Goal: Check status: Check status

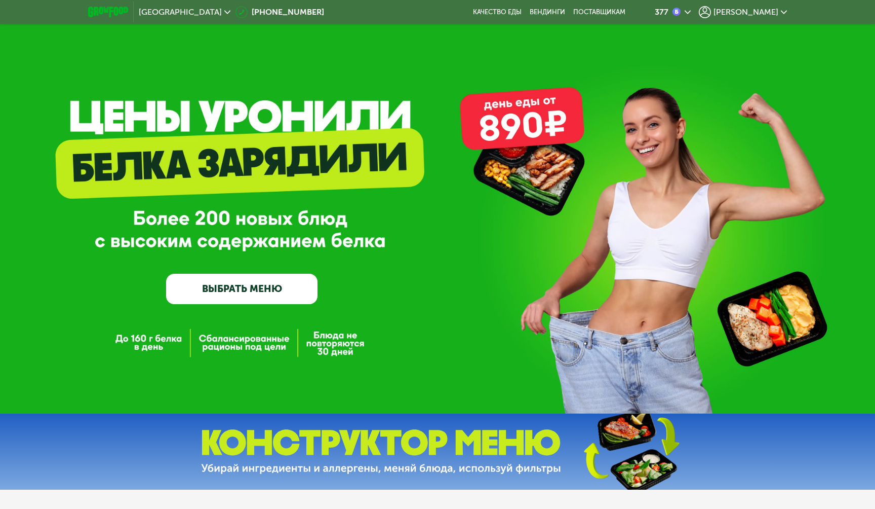
click at [633, 238] on div "GrowFood — доставка правильного питания ВЫБРАТЬ МЕНЮ" at bounding box center [437, 222] width 875 height 164
click at [751, 10] on span "[PERSON_NAME]" at bounding box center [746, 12] width 65 height 8
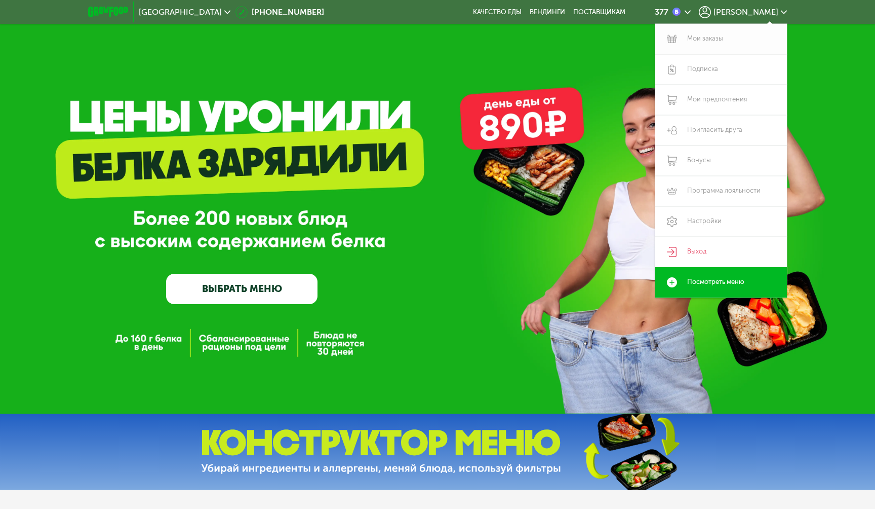
click at [700, 50] on link "Мои заказы" at bounding box center [722, 39] width 132 height 30
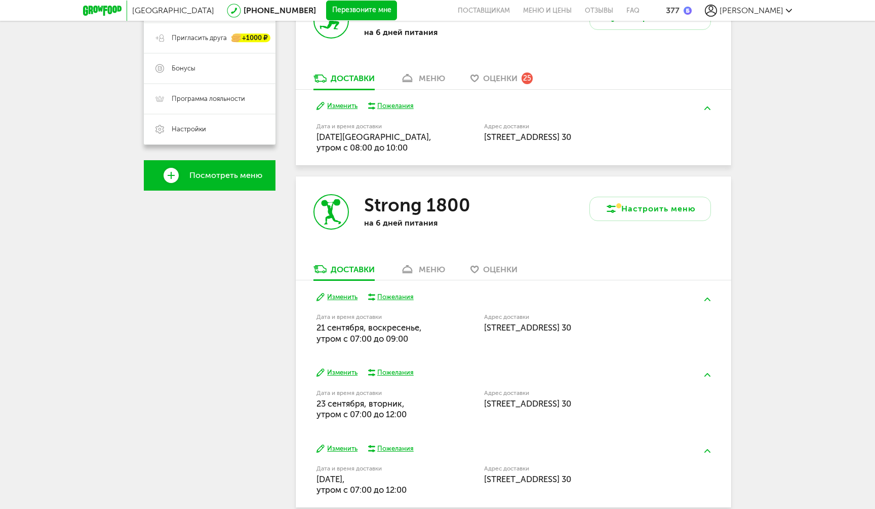
scroll to position [236, 0]
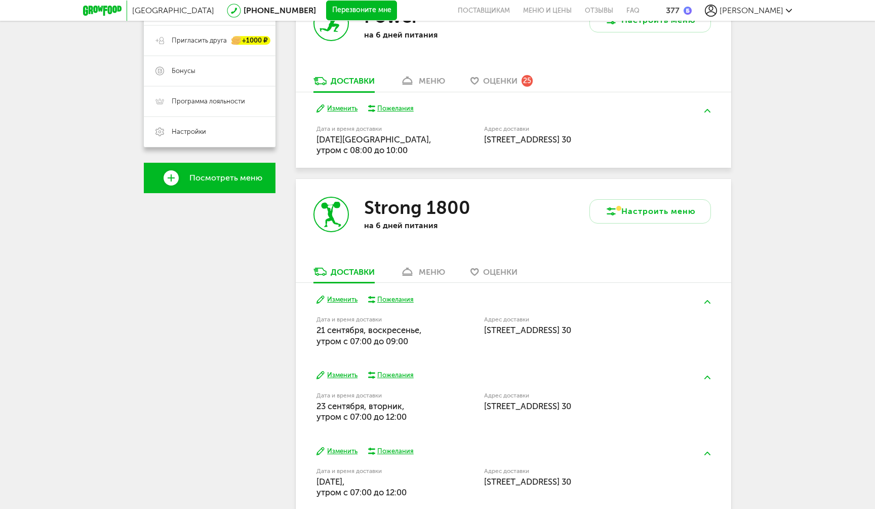
click at [324, 106] on use at bounding box center [321, 109] width 8 height 8
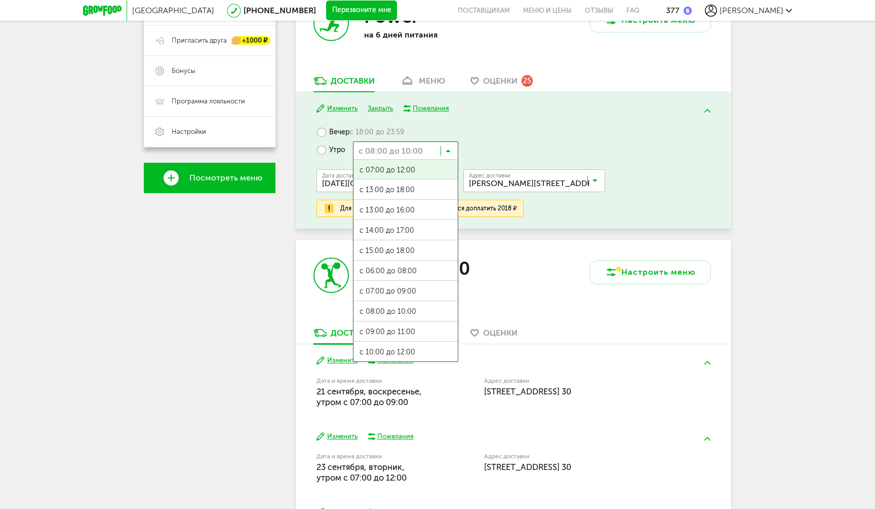
click at [391, 151] on input "Search for option" at bounding box center [405, 149] width 105 height 17
click at [371, 287] on span "с 07:00 до 09:00" at bounding box center [406, 291] width 104 height 21
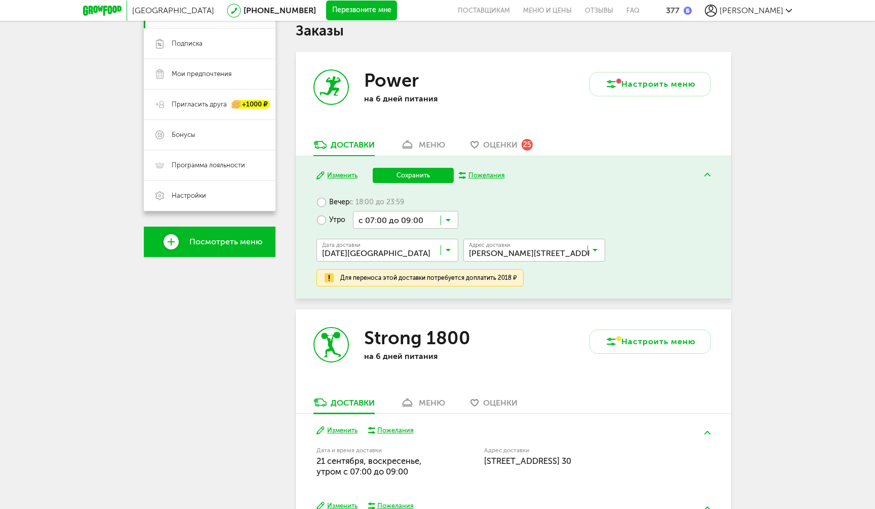
scroll to position [171, 0]
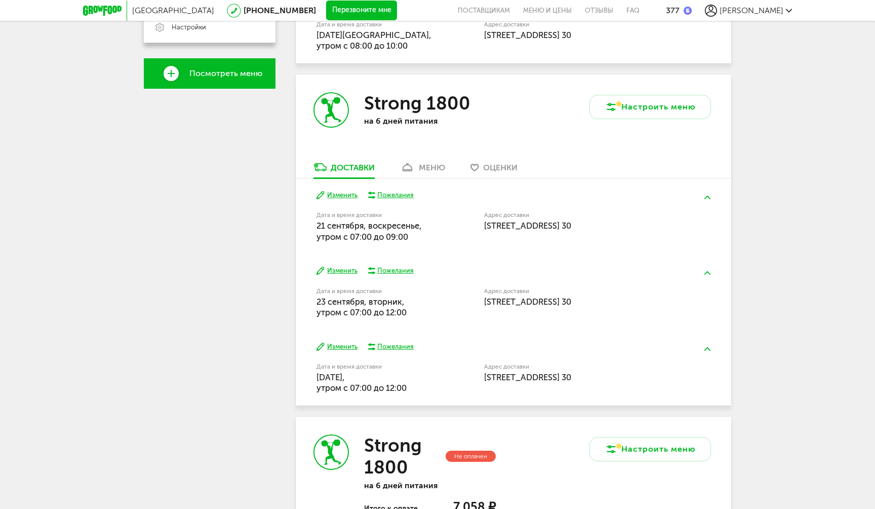
scroll to position [317, 0]
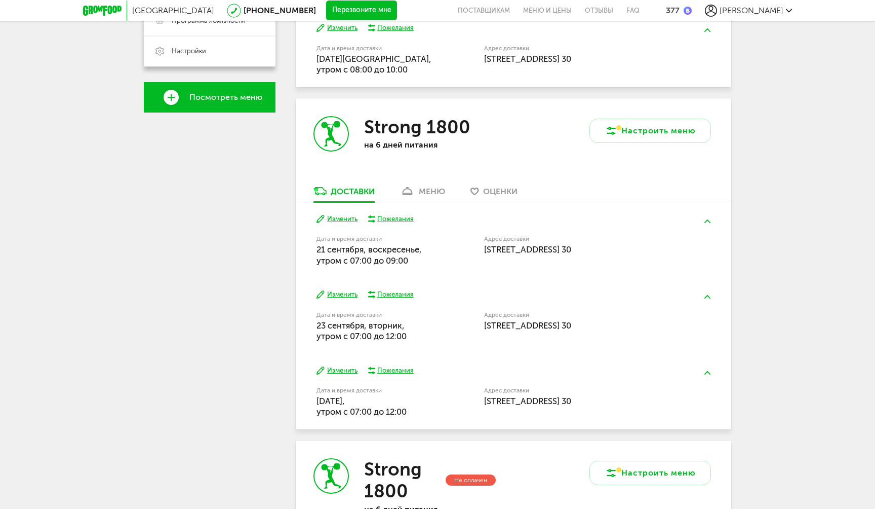
click at [403, 188] on icon at bounding box center [407, 191] width 15 height 9
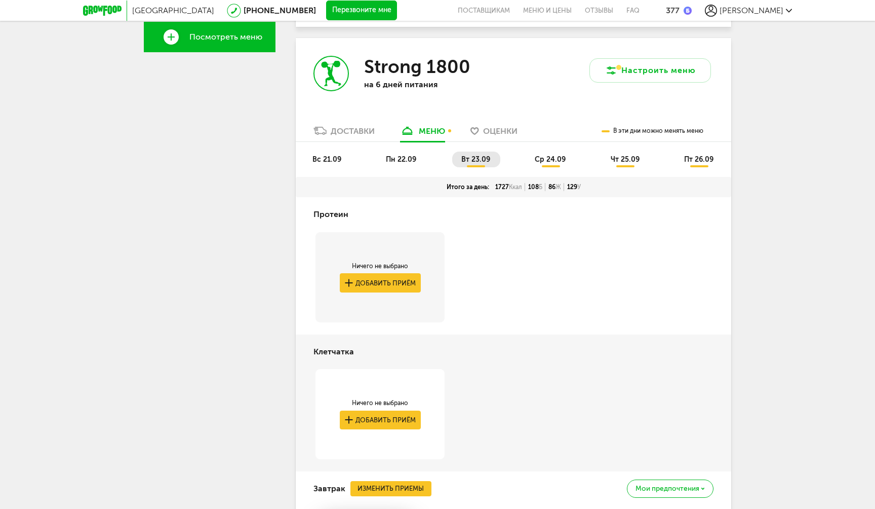
scroll to position [363, 0]
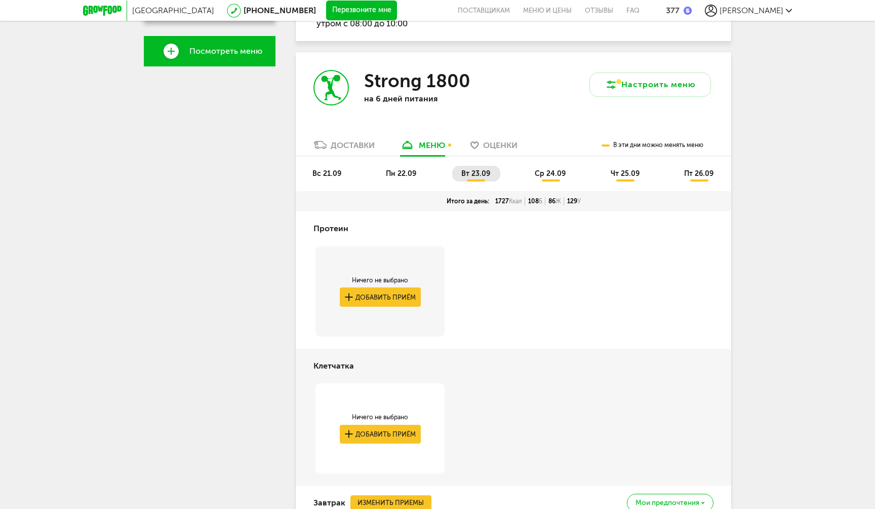
click at [329, 177] on span "вс 21.09" at bounding box center [327, 173] width 29 height 9
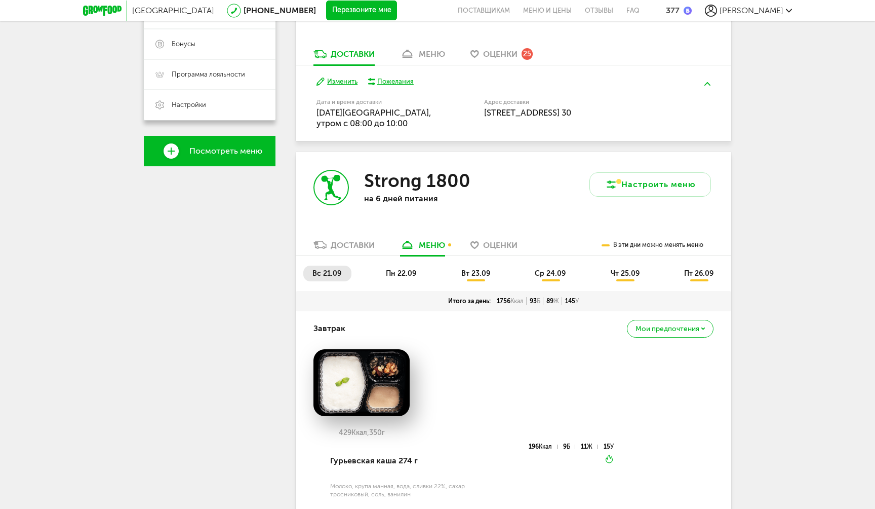
scroll to position [320, 0]
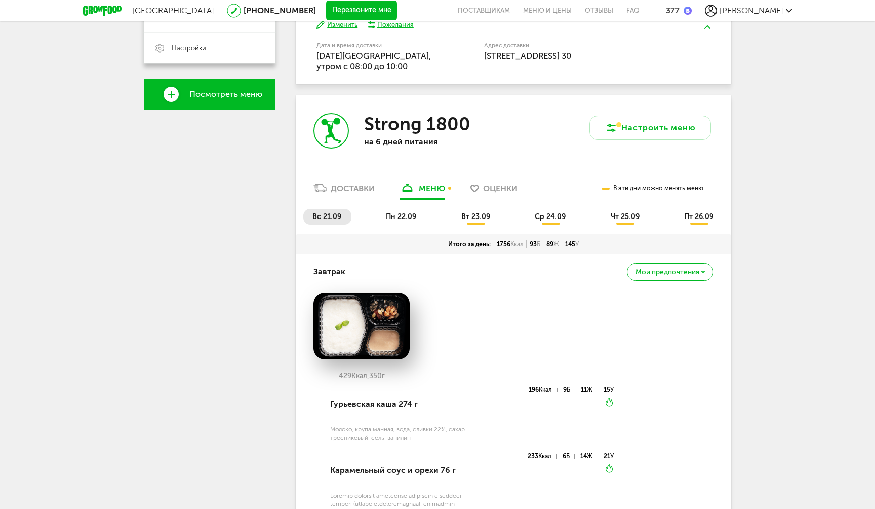
click at [399, 220] on span "пн 22.09" at bounding box center [401, 216] width 30 height 9
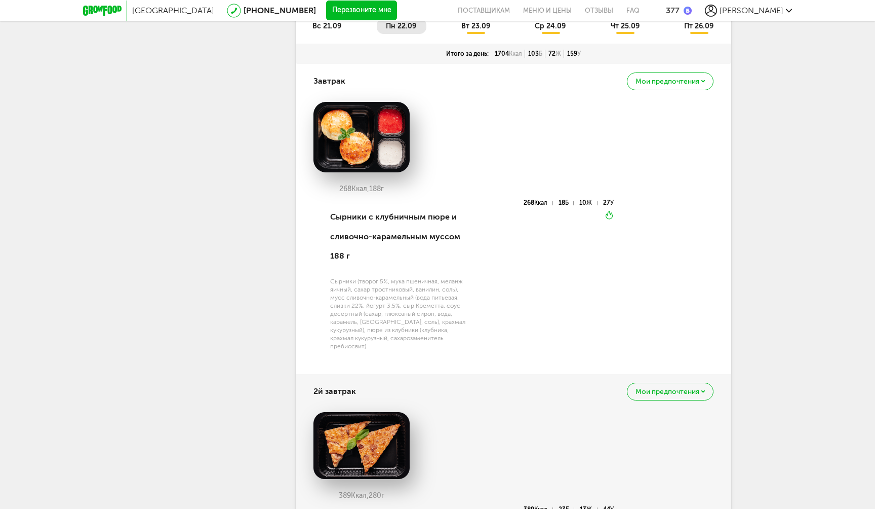
scroll to position [430, 0]
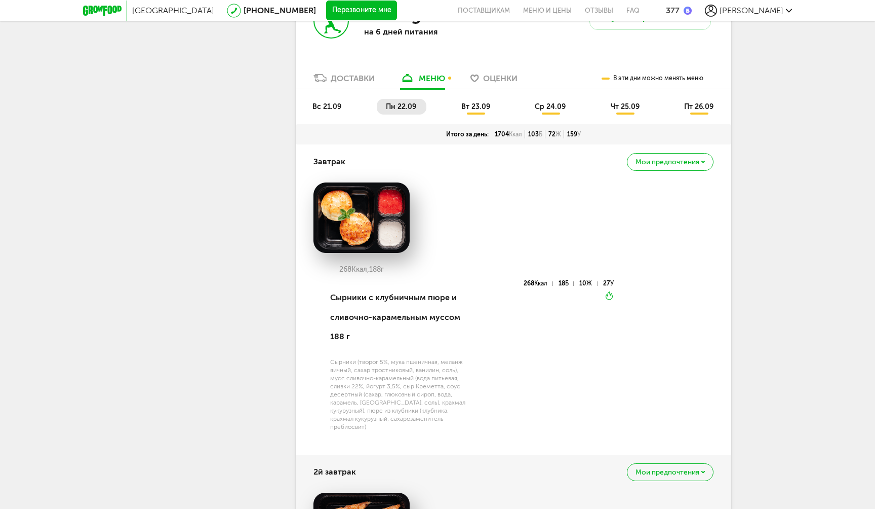
click at [325, 102] on li "вс 21.09" at bounding box center [327, 107] width 48 height 16
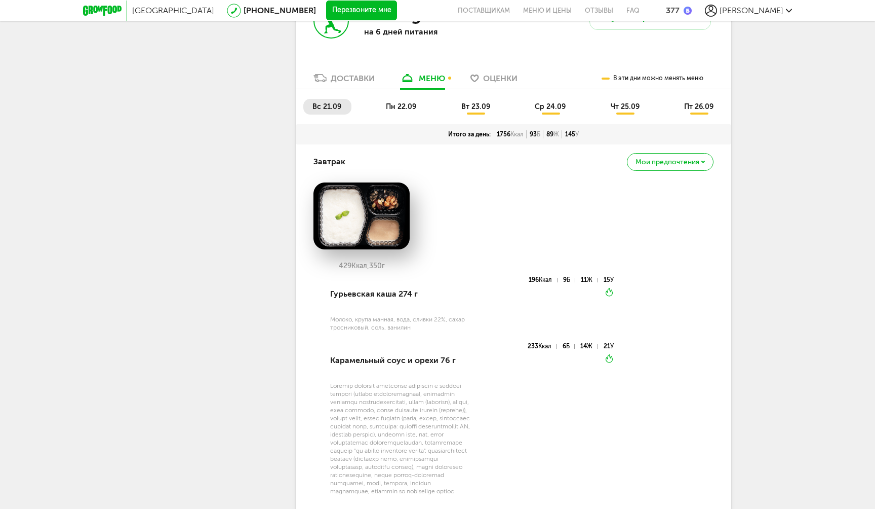
click at [383, 110] on li "пн 22.09" at bounding box center [402, 107] width 50 height 16
